Goal: Transaction & Acquisition: Book appointment/travel/reservation

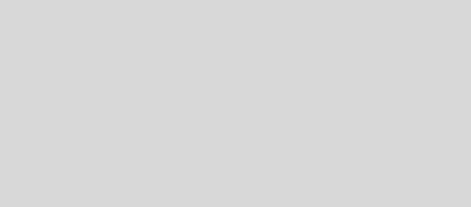
select select "pt"
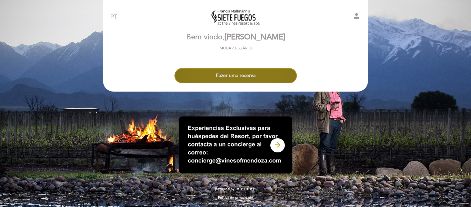
click at [236, 74] on button "Fazer uma reserva" at bounding box center [236, 75] width 123 height 15
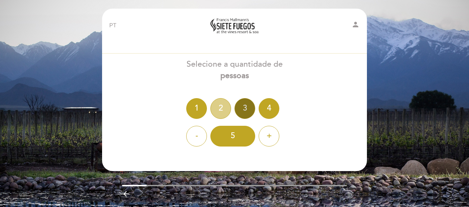
click at [223, 110] on div "2" at bounding box center [221, 108] width 21 height 21
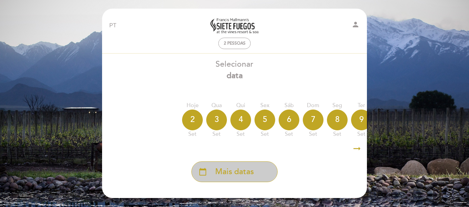
click at [236, 180] on div "calendar_today Mais datas" at bounding box center [235, 171] width 86 height 21
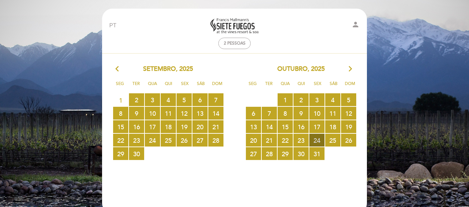
click at [318, 139] on span "24 RESERVAS DISPONÍVEIS" at bounding box center [317, 140] width 15 height 13
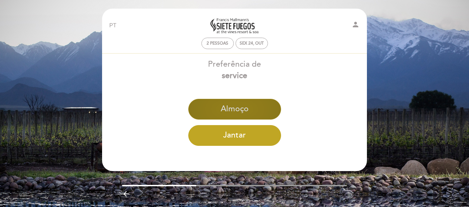
click at [252, 112] on button "Almoço" at bounding box center [234, 109] width 93 height 21
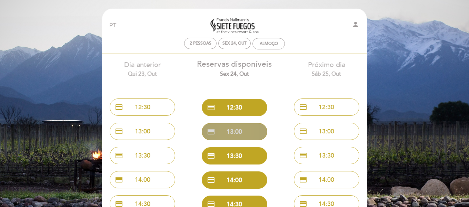
click at [232, 130] on button "credit_card 13:00" at bounding box center [235, 131] width 66 height 17
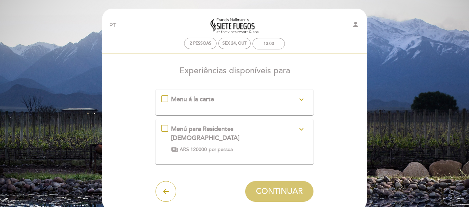
click at [302, 101] on icon "expand_more" at bounding box center [302, 99] width 8 height 8
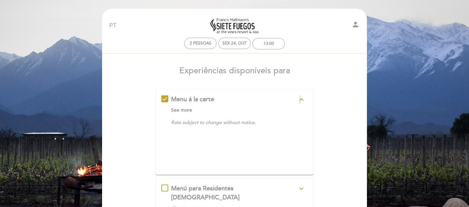
click at [301, 98] on icon "expand_less" at bounding box center [302, 99] width 8 height 8
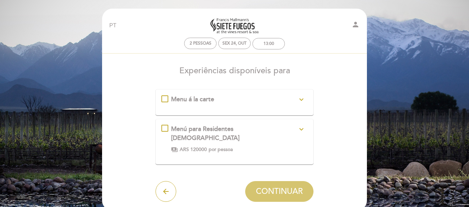
click at [166, 99] on div "Menu á la carte expand_more See more Rate subject to change without notice." at bounding box center [235, 99] width 147 height 9
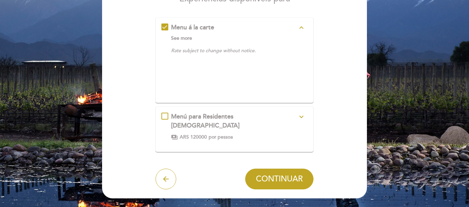
scroll to position [73, 0]
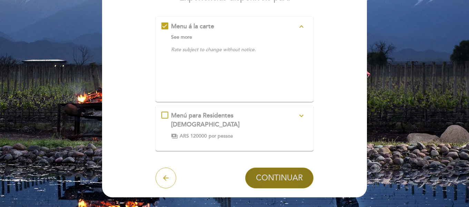
click at [287, 173] on span "CONTINUAR" at bounding box center [279, 178] width 47 height 10
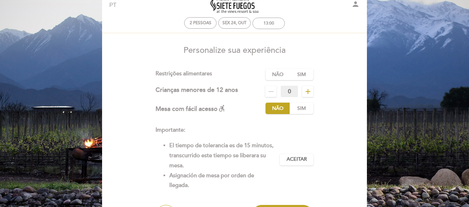
click at [271, 91] on icon "remove" at bounding box center [271, 91] width 8 height 8
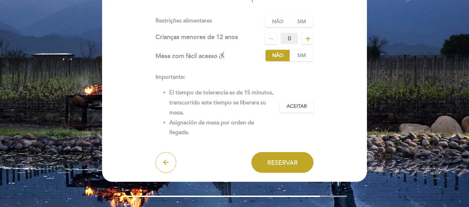
scroll to position [76, 0]
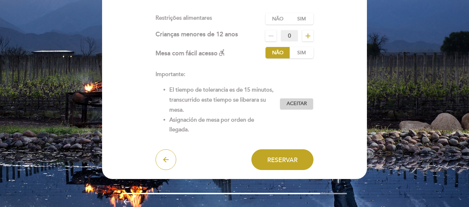
click at [299, 104] on span "Aceitar" at bounding box center [297, 103] width 20 height 7
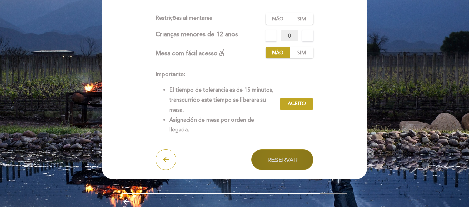
click at [291, 160] on span "Reservar" at bounding box center [282, 160] width 30 height 8
click at [291, 157] on span "Reservar" at bounding box center [282, 160] width 30 height 8
click at [272, 158] on span "Reservar" at bounding box center [282, 160] width 30 height 8
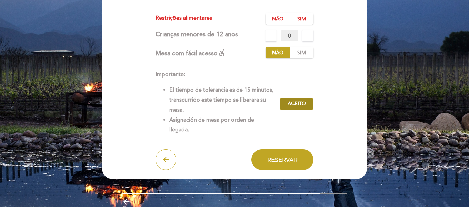
click at [292, 103] on span "Aceito" at bounding box center [297, 103] width 18 height 7
click at [296, 105] on span "Aceitar" at bounding box center [297, 103] width 20 height 7
click at [296, 105] on span "Aceito" at bounding box center [297, 103] width 18 height 7
click at [272, 38] on icon "remove" at bounding box center [271, 36] width 8 height 8
click at [271, 53] on label "Não" at bounding box center [278, 52] width 24 height 11
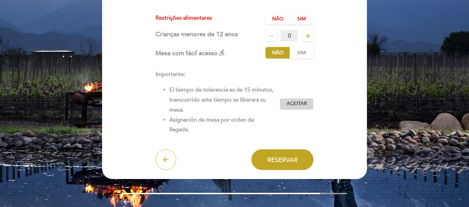
click at [296, 101] on span "Aceitar" at bounding box center [297, 103] width 20 height 7
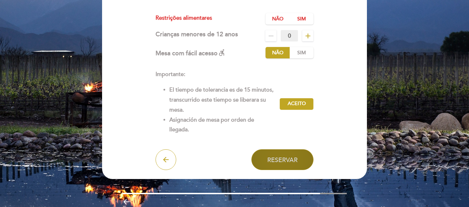
click at [285, 159] on span "Reservar" at bounding box center [282, 160] width 30 height 8
drag, startPoint x: 285, startPoint y: 159, endPoint x: 302, endPoint y: 151, distance: 18.4
click at [289, 159] on span "Reservar" at bounding box center [282, 160] width 30 height 8
click at [299, 154] on button "Reservar" at bounding box center [283, 159] width 62 height 21
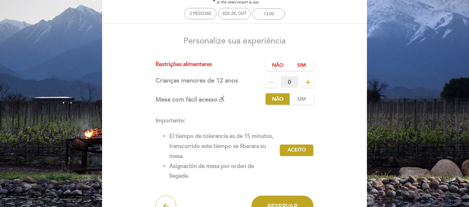
scroll to position [0, 0]
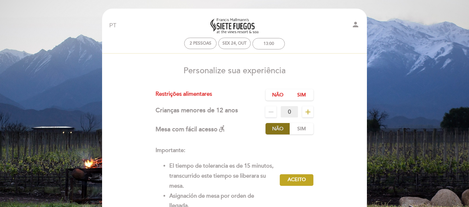
click at [275, 131] on label "Não" at bounding box center [278, 128] width 24 height 11
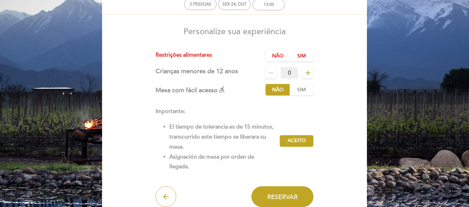
scroll to position [78, 0]
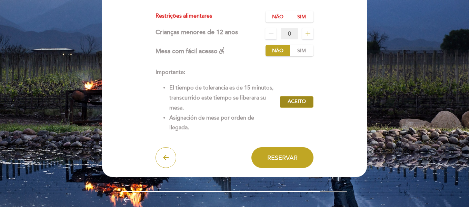
click at [300, 105] on button "Aceitar Aceito" at bounding box center [297, 102] width 34 height 12
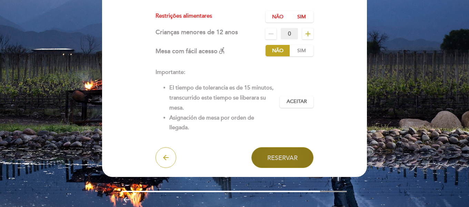
click at [274, 162] on button "Reservar" at bounding box center [283, 157] width 62 height 21
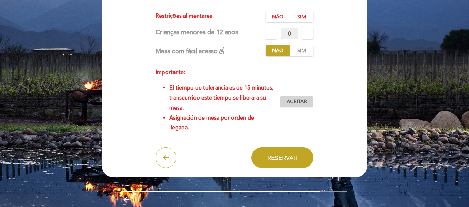
click at [299, 99] on span "Aceitar" at bounding box center [297, 101] width 20 height 7
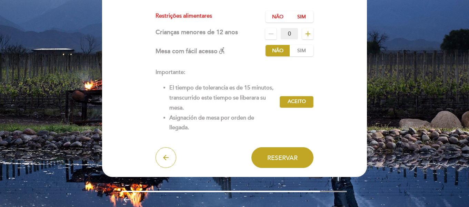
scroll to position [105, 0]
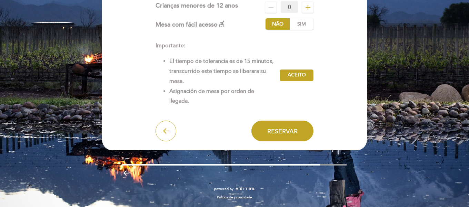
click at [326, 164] on div "EN ES PT Siete Fuegos Restaurant person 2 pessoas Sex 24, out 13:00 Bem vindo B…" at bounding box center [234, 55] width 275 height 303
click at [171, 132] on button "arrow_back" at bounding box center [166, 130] width 21 height 21
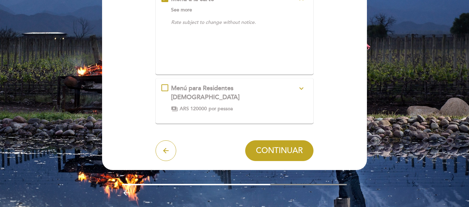
scroll to position [101, 0]
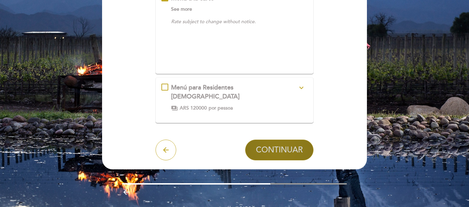
click at [280, 145] on span "CONTINUAR" at bounding box center [279, 150] width 47 height 10
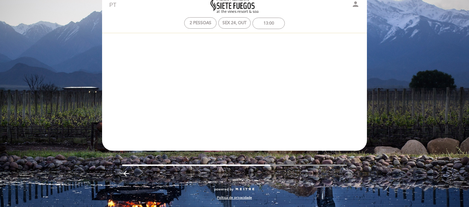
scroll to position [20, 0]
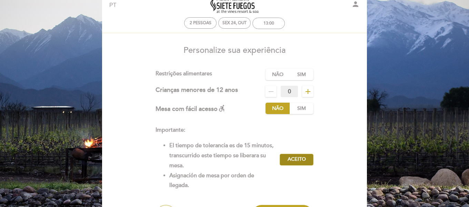
click at [307, 159] on button "Aceitar Aceito" at bounding box center [297, 160] width 34 height 12
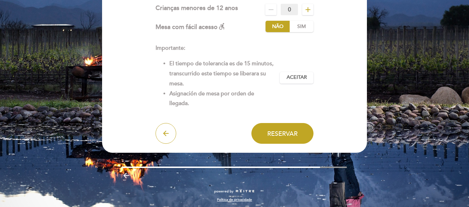
scroll to position [104, 0]
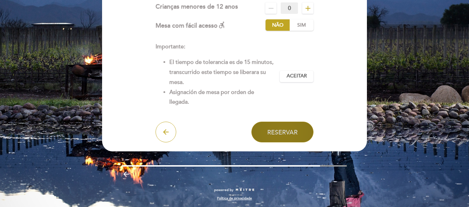
click at [301, 131] on button "Reservar" at bounding box center [283, 131] width 62 height 21
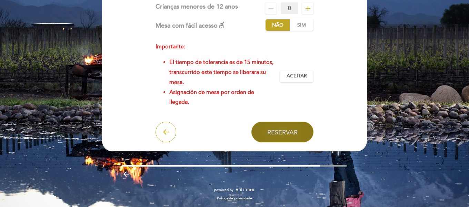
click at [298, 133] on span "Reservar" at bounding box center [282, 132] width 30 height 8
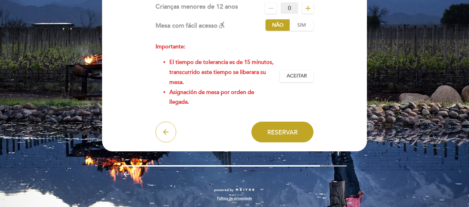
drag, startPoint x: 300, startPoint y: 75, endPoint x: 300, endPoint y: 97, distance: 22.1
click at [300, 75] on span "Aceitar" at bounding box center [297, 75] width 20 height 7
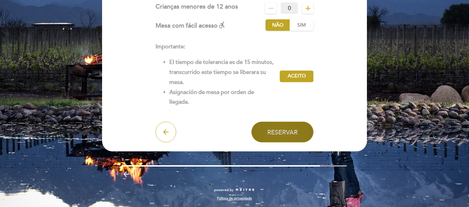
click at [299, 138] on button "Reservar" at bounding box center [283, 131] width 62 height 21
click at [288, 131] on span "Reservar" at bounding box center [282, 132] width 30 height 8
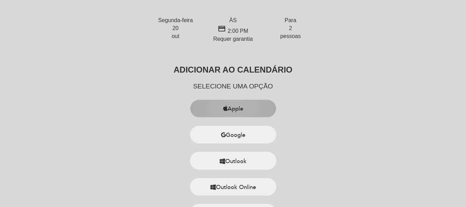
click at [250, 108] on button "Apple" at bounding box center [233, 108] width 86 height 18
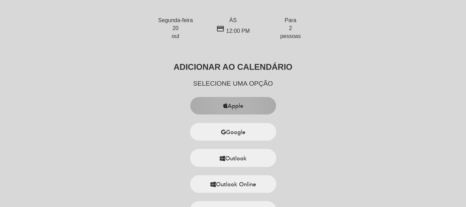
click at [233, 106] on button "Apple" at bounding box center [233, 106] width 86 height 18
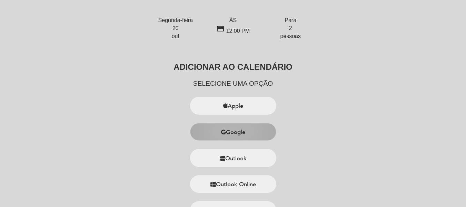
click at [234, 134] on button "Google" at bounding box center [233, 132] width 86 height 18
